Goal: Information Seeking & Learning: Learn about a topic

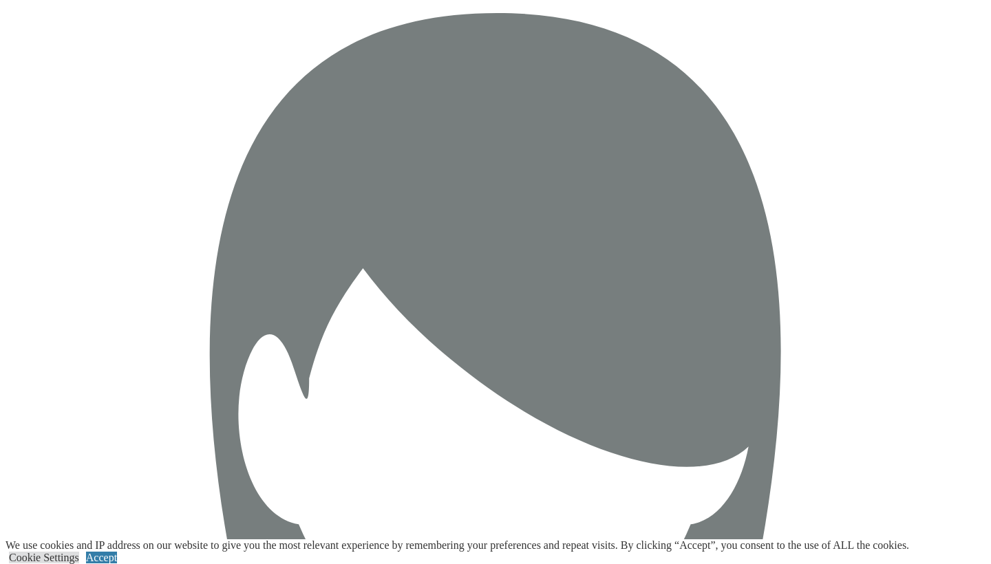
scroll to position [2339, 0]
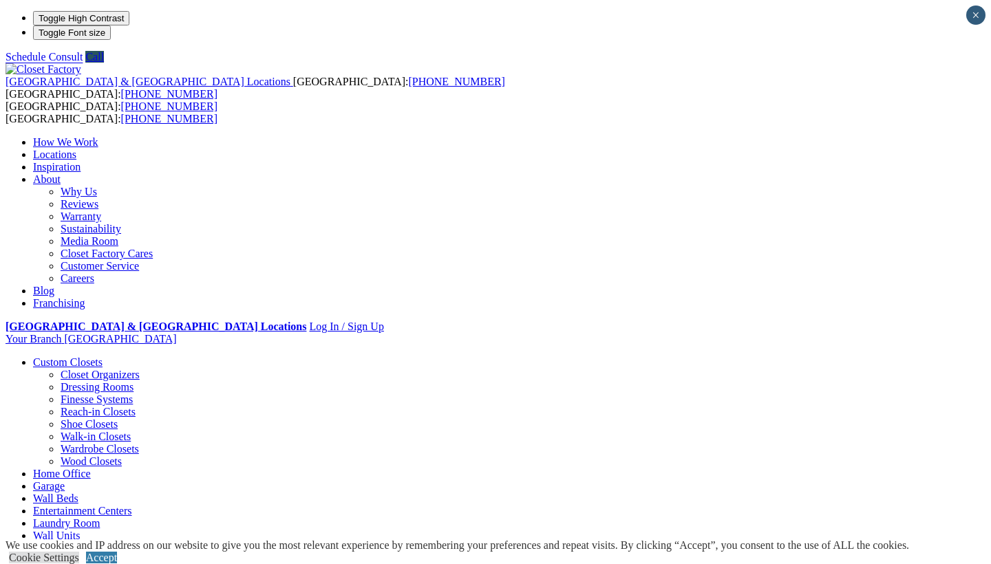
click at [132, 505] on link "Entertainment Centers" at bounding box center [82, 511] width 99 height 12
